Goal: Task Accomplishment & Management: Use online tool/utility

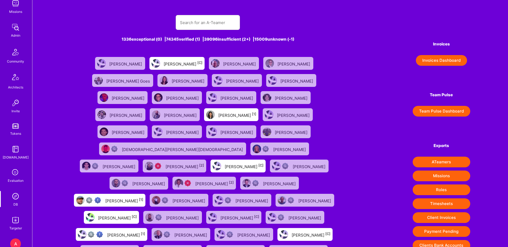
scroll to position [113, 0]
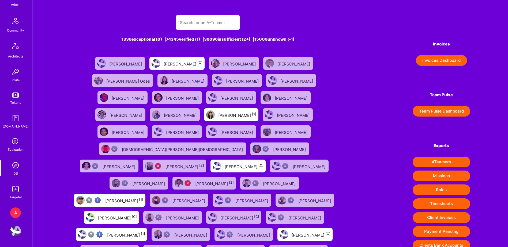
click at [15, 210] on div "A" at bounding box center [15, 213] width 11 height 11
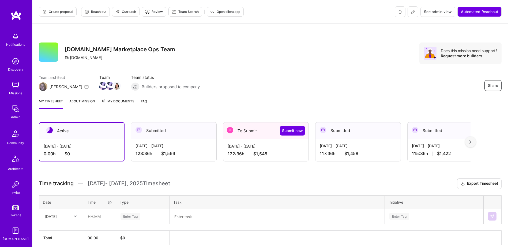
click at [260, 153] on span "$1,548" at bounding box center [260, 154] width 14 height 6
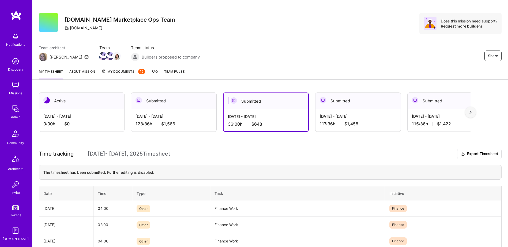
scroll to position [54, 0]
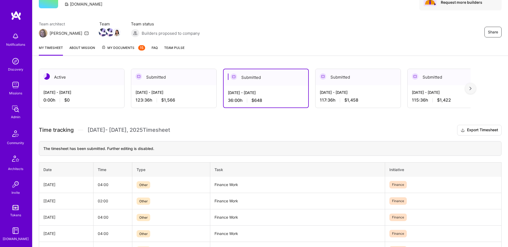
click at [188, 84] on div "Submitted" at bounding box center [173, 77] width 85 height 16
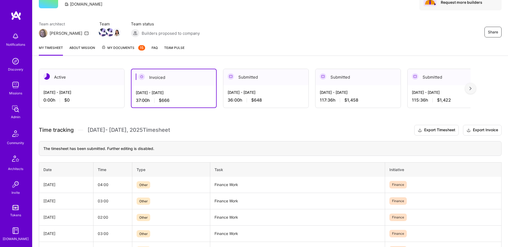
click at [102, 91] on div "[DATE] - [DATE]" at bounding box center [81, 93] width 77 height 6
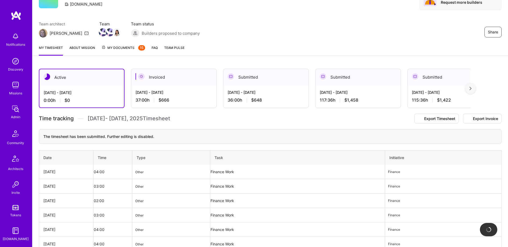
scroll to position [25, 0]
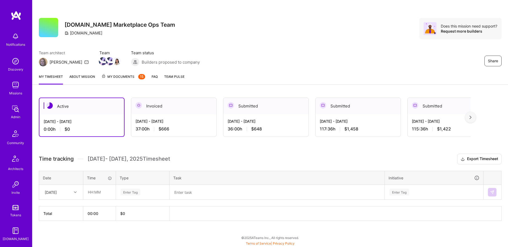
click at [185, 195] on textarea at bounding box center [277, 193] width 214 height 14
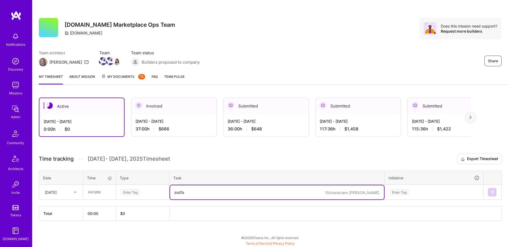
type textarea "asdfa"
click at [102, 190] on input "text" at bounding box center [100, 192] width 32 height 14
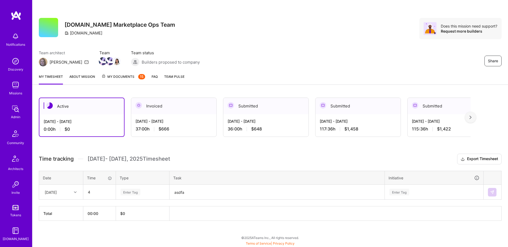
type input "04:00"
click at [253, 234] on div "Active [DATE] - [DATE] 0:00 h $0 Invoiced [DATE] - [DATE] 37:00 h $666 Submitte…" at bounding box center [270, 169] width 476 height 156
click at [391, 194] on div "Enter Tag" at bounding box center [434, 193] width 98 height 14
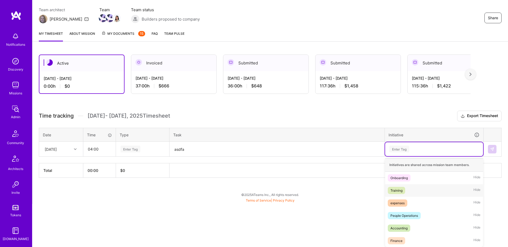
click at [398, 194] on span "Training" at bounding box center [396, 190] width 17 height 7
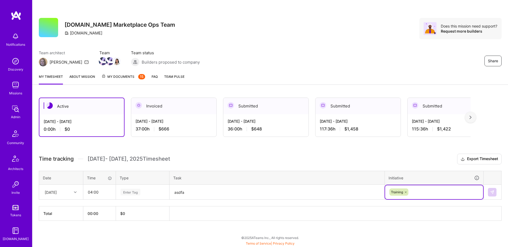
drag, startPoint x: 123, startPoint y: 191, endPoint x: 126, endPoint y: 193, distance: 2.9
click at [124, 191] on div "Enter Tag" at bounding box center [131, 192] width 20 height 8
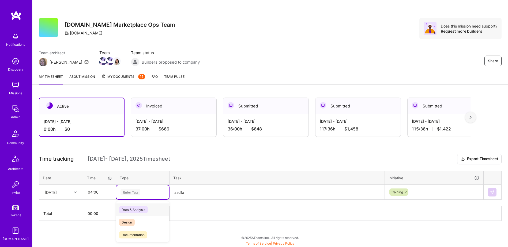
click at [148, 216] on div "Data & Analysis" at bounding box center [142, 210] width 53 height 13
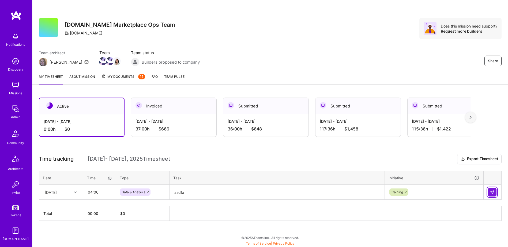
click at [491, 193] on img at bounding box center [492, 192] width 4 height 4
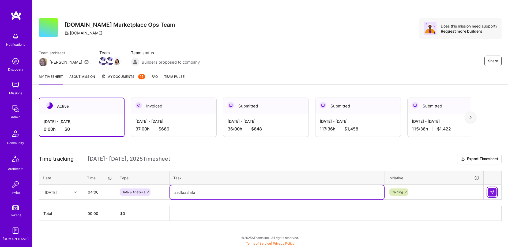
type textarea "asdfaasfafa"
drag, startPoint x: 493, startPoint y: 193, endPoint x: 460, endPoint y: 189, distance: 33.6
click at [493, 192] on img at bounding box center [492, 192] width 4 height 4
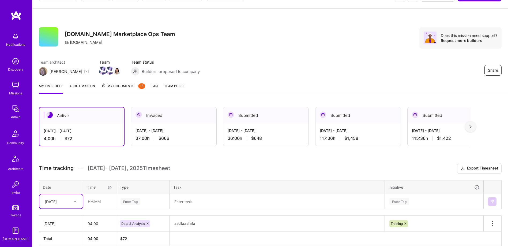
scroll to position [40, 0]
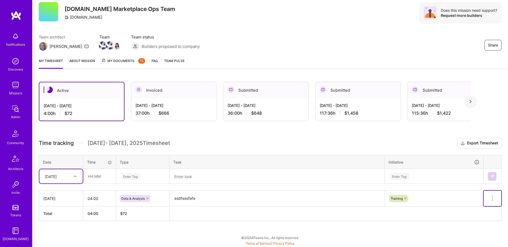
click at [492, 198] on icon at bounding box center [492, 198] width 6 height 6
click at [481, 206] on button "Delete row" at bounding box center [479, 207] width 28 height 13
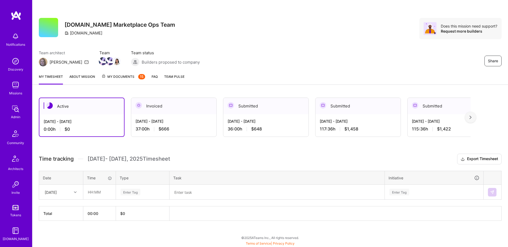
click at [222, 159] on h3 "Time tracking [DATE] - [DATE] Timesheet Export Timesheet" at bounding box center [270, 159] width 463 height 11
